Goal: Navigation & Orientation: Find specific page/section

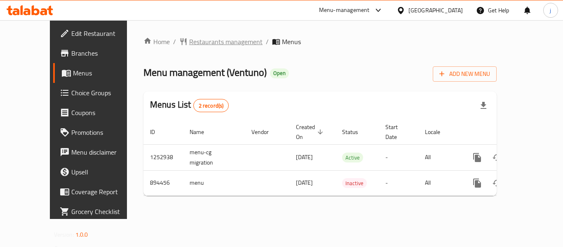
drag, startPoint x: 0, startPoint y: 0, endPoint x: 189, endPoint y: 42, distance: 193.7
click at [189, 42] on span "Restaurants management" at bounding box center [225, 42] width 73 height 10
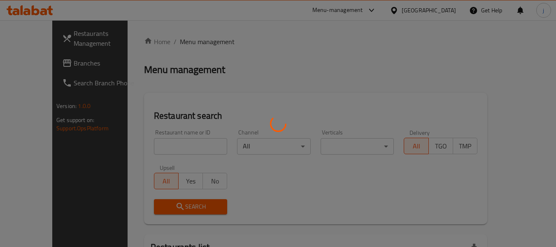
click at [47, 68] on div at bounding box center [278, 123] width 556 height 247
click at [43, 63] on div at bounding box center [278, 123] width 556 height 247
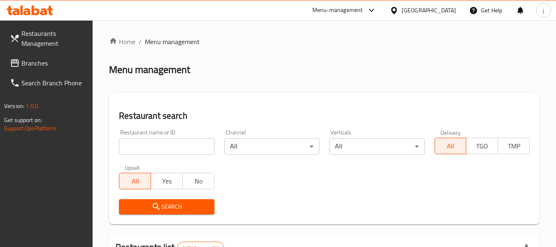
click at [16, 56] on link "Branches" at bounding box center [48, 63] width 90 height 20
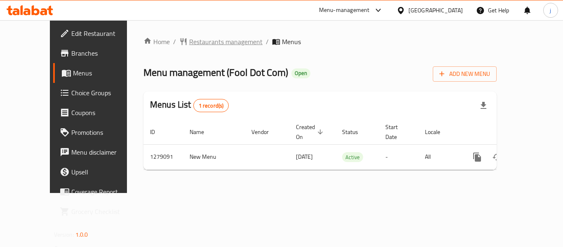
click at [194, 40] on span "Restaurants management" at bounding box center [225, 42] width 73 height 10
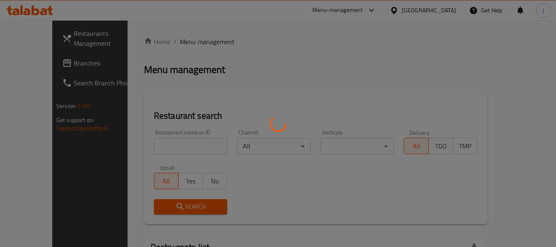
click at [22, 59] on div at bounding box center [278, 123] width 556 height 247
click at [28, 61] on div at bounding box center [278, 123] width 556 height 247
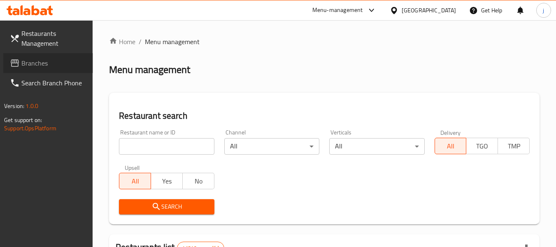
click at [28, 61] on span "Branches" at bounding box center [53, 63] width 65 height 10
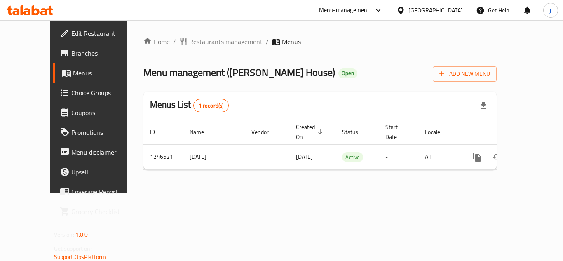
click at [189, 37] on span "Restaurants management" at bounding box center [225, 42] width 73 height 10
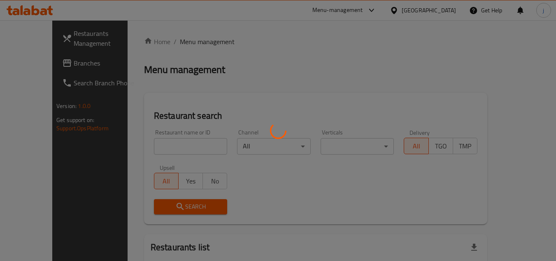
click at [33, 68] on div at bounding box center [278, 130] width 556 height 261
click at [38, 62] on div at bounding box center [278, 130] width 556 height 261
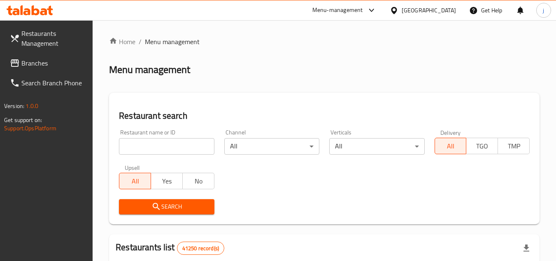
click at [38, 62] on span "Branches" at bounding box center [53, 63] width 65 height 10
